Goal: Task Accomplishment & Management: Use online tool/utility

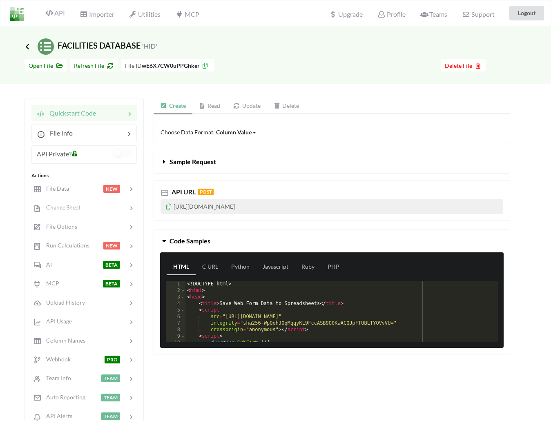
click at [25, 48] on icon at bounding box center [27, 46] width 7 height 7
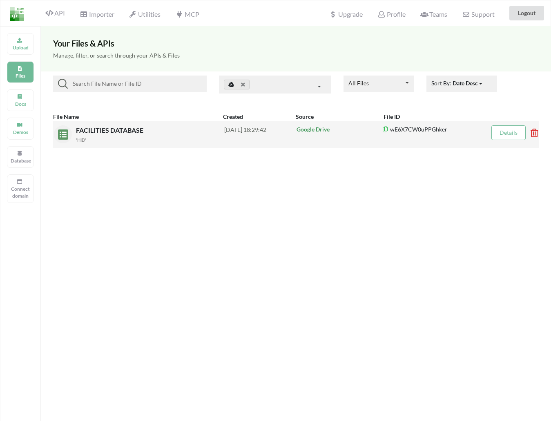
click at [531, 131] on icon at bounding box center [532, 130] width 2 height 3
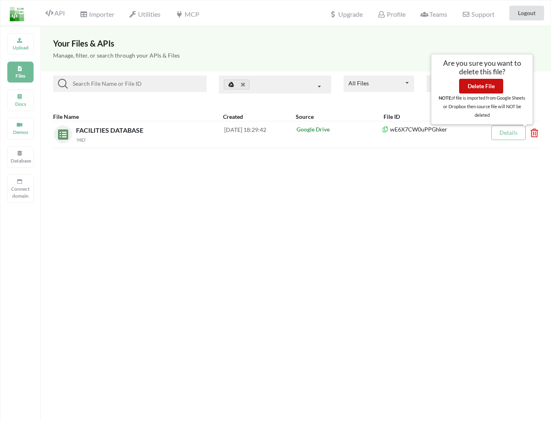
click at [483, 87] on button "Delete File" at bounding box center [481, 86] width 44 height 15
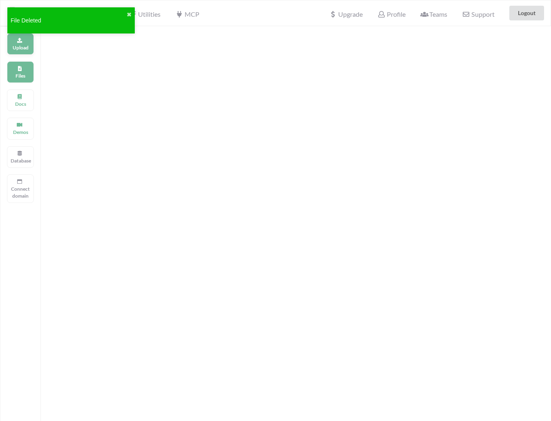
click at [18, 42] on icon at bounding box center [20, 39] width 6 height 5
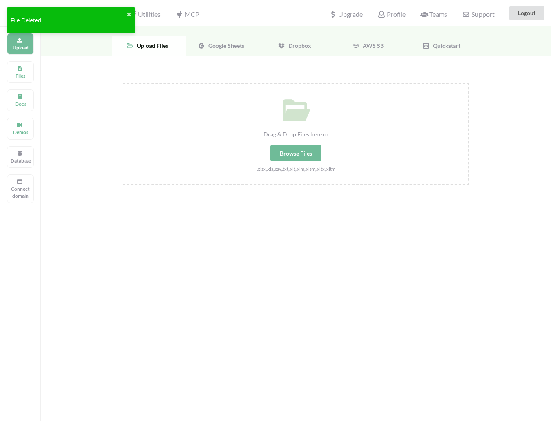
click at [230, 45] on span "Google Sheets" at bounding box center [224, 45] width 39 height 7
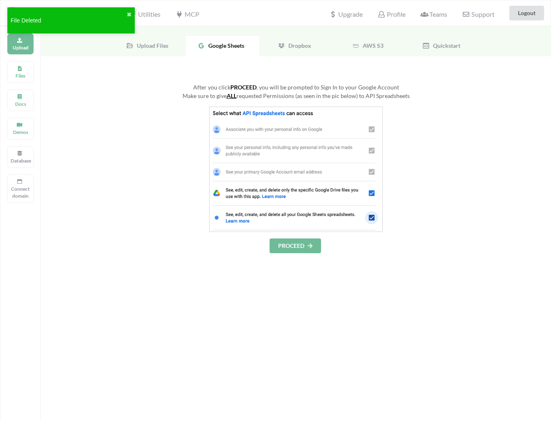
click at [301, 244] on button "PROCEED" at bounding box center [295, 246] width 51 height 15
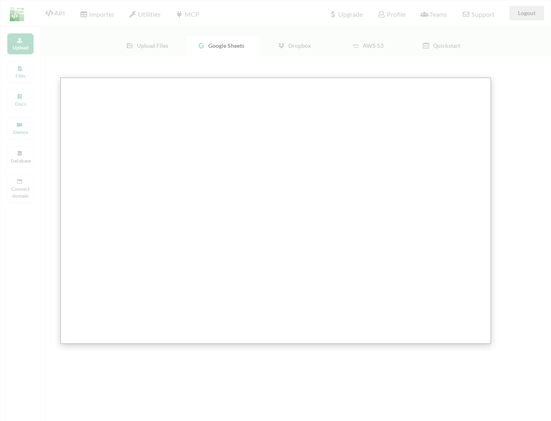
click at [15, 189] on div at bounding box center [278, 241] width 557 height 482
click at [13, 46] on div at bounding box center [278, 241] width 557 height 482
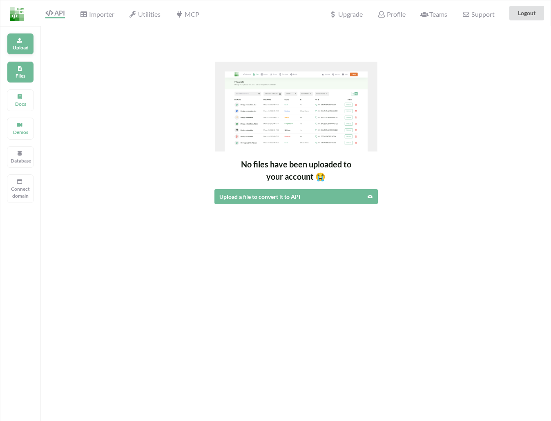
click at [19, 45] on p "Upload" at bounding box center [21, 47] width 20 height 7
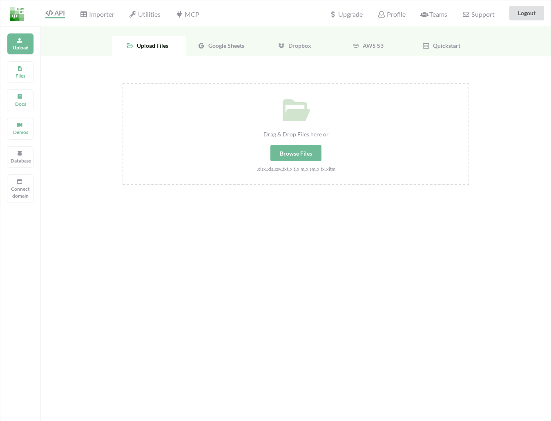
click at [230, 42] on span "Google Sheets" at bounding box center [224, 45] width 39 height 7
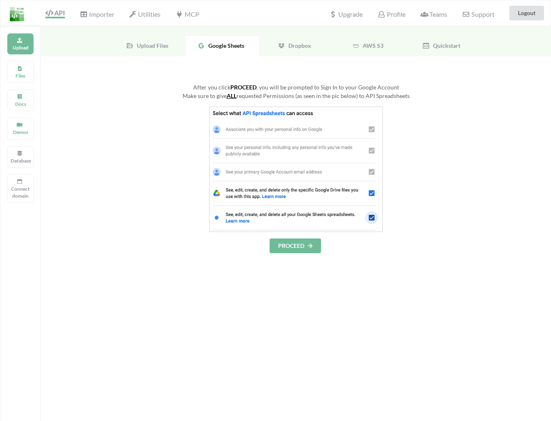
click at [299, 244] on button "PROCEED" at bounding box center [295, 246] width 51 height 15
click at [297, 245] on button "PROCEED" at bounding box center [295, 246] width 51 height 15
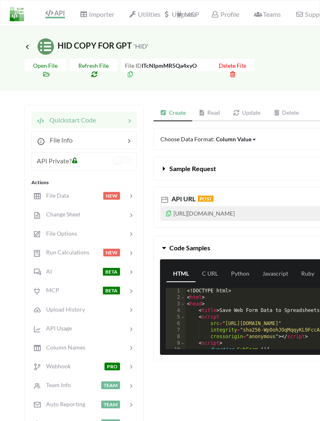
click at [211, 206] on p "[URL][DOMAIN_NAME]" at bounding box center [254, 213] width 186 height 15
copy p "[URL][DOMAIN_NAME]"
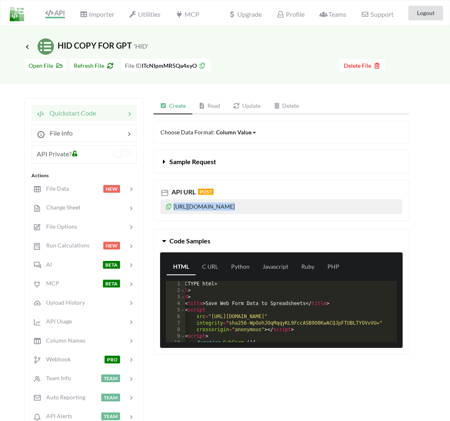
scroll to position [0, 18]
click at [148, 240] on div "Code Samples HTML C URL Python Javascript Ruby PHP 1 2 3 4 5 6 7 8 9 10 11 <! D…" at bounding box center [281, 291] width 268 height 125
click at [169, 205] on icon at bounding box center [168, 206] width 7 height 6
